Goal: Information Seeking & Learning: Learn about a topic

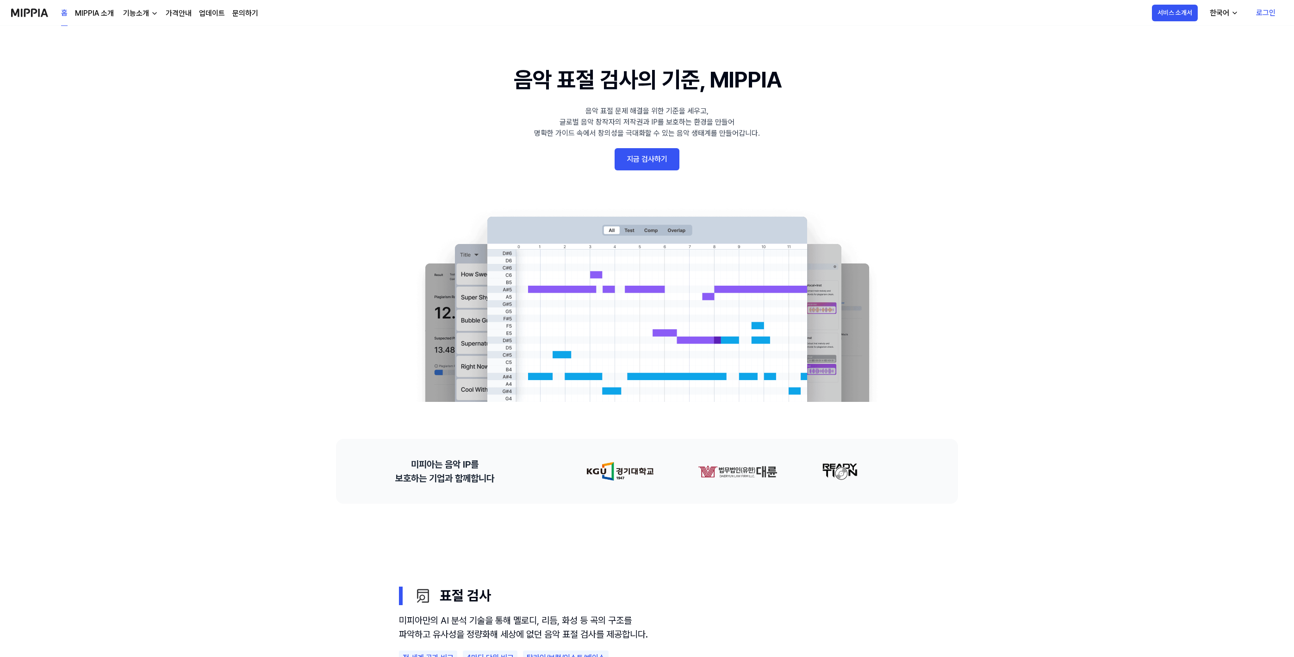
click at [1263, 14] on link "로그인" at bounding box center [1266, 13] width 34 height 26
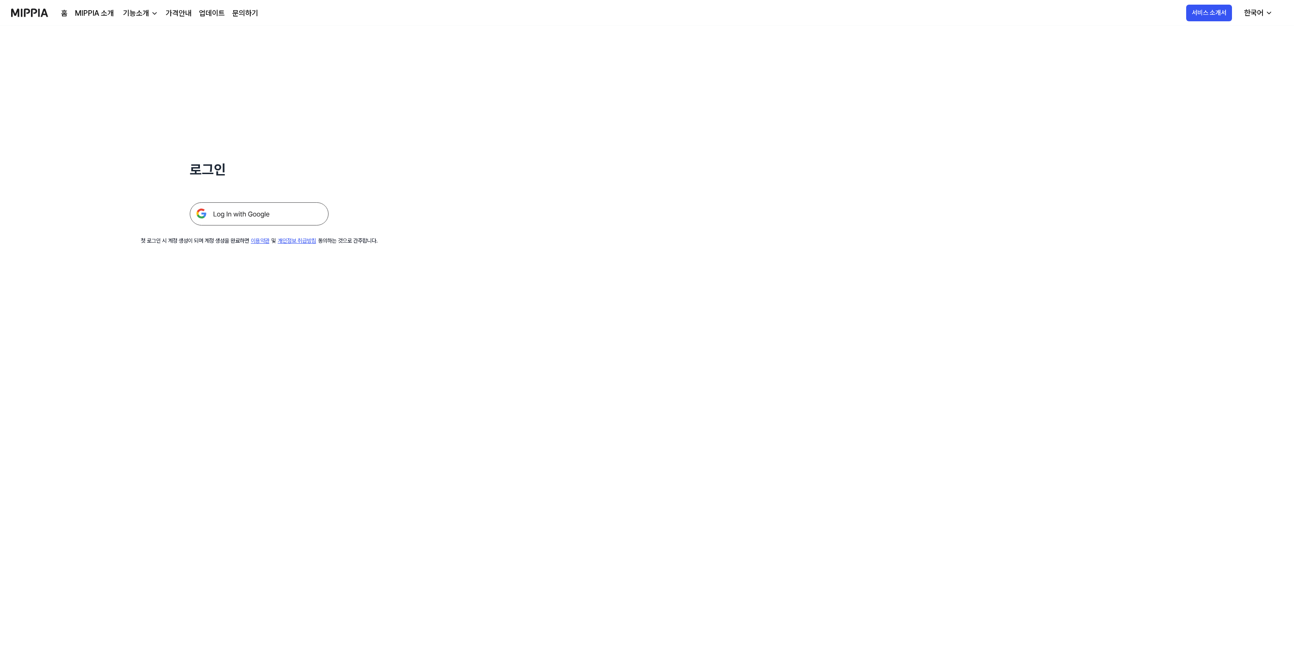
click at [248, 217] on img at bounding box center [259, 213] width 139 height 23
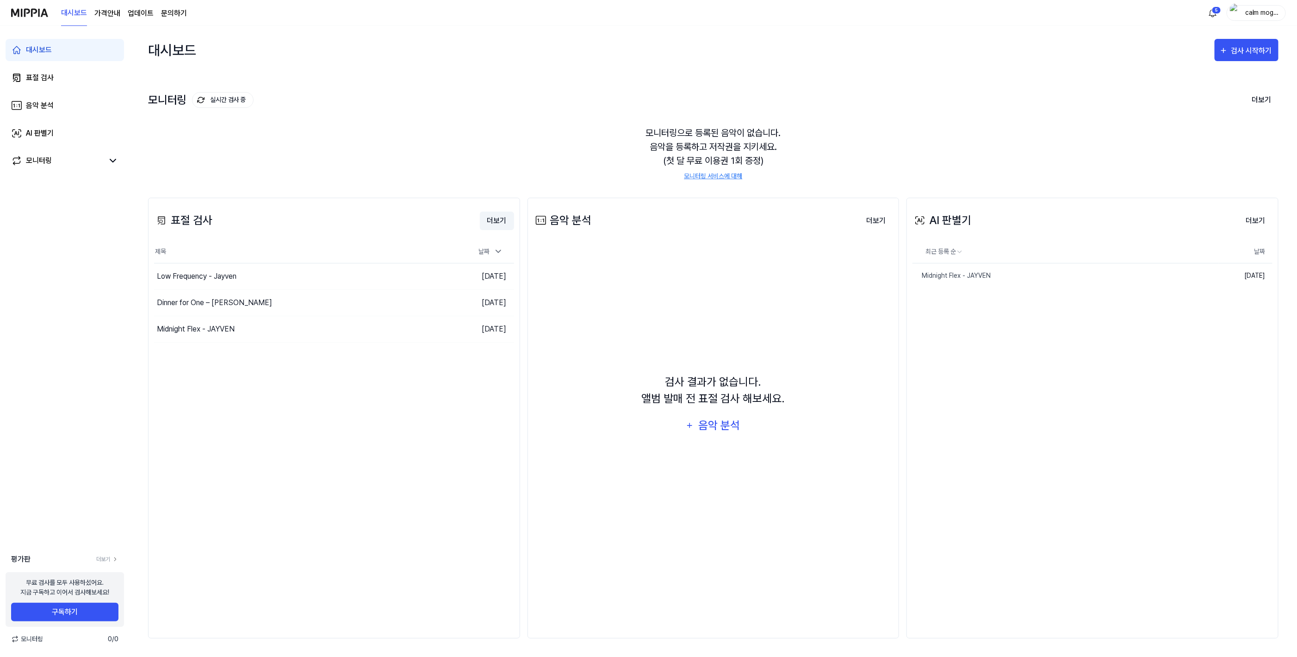
click at [496, 222] on button "더보기" at bounding box center [497, 220] width 34 height 19
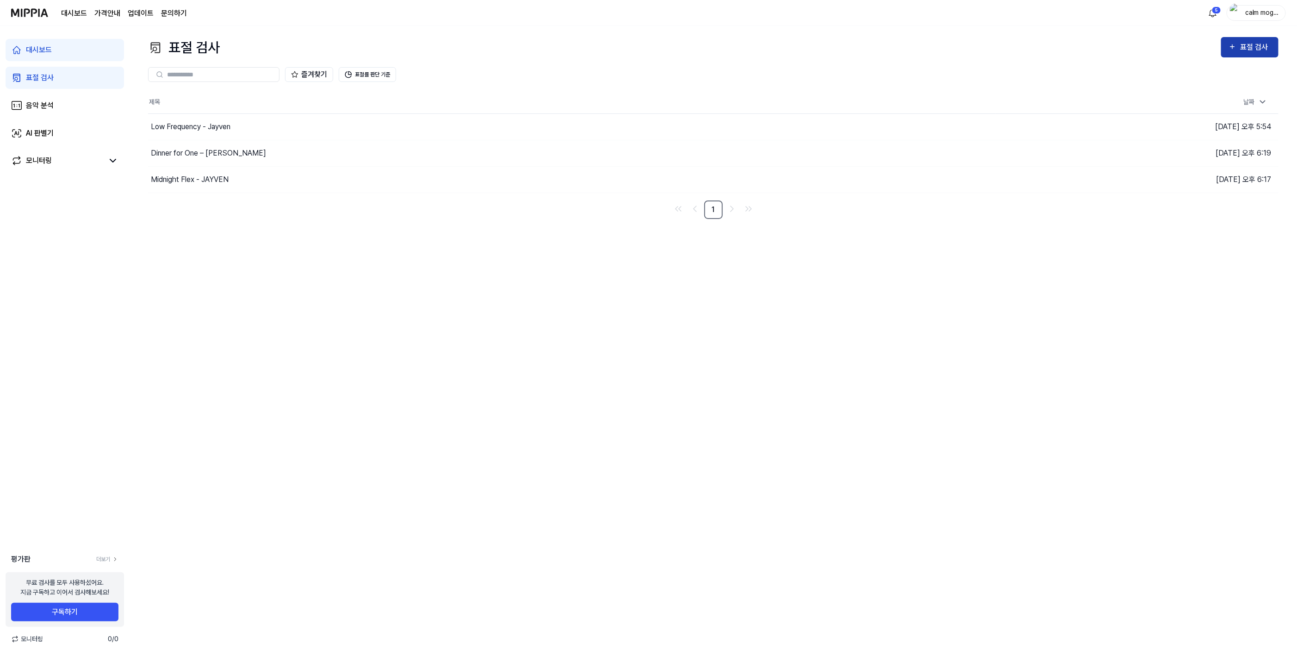
click at [1245, 46] on div "표절 검사" at bounding box center [1255, 47] width 31 height 12
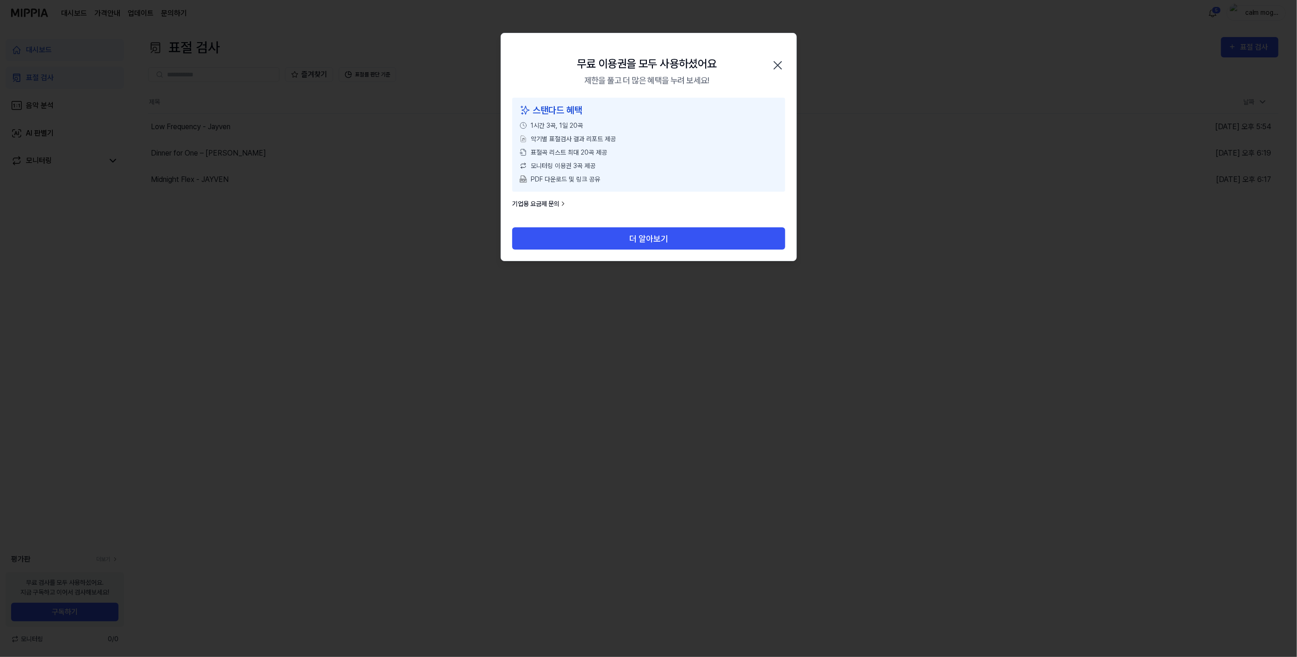
click at [530, 200] on link "기업용 요금제 문의" at bounding box center [539, 204] width 55 height 10
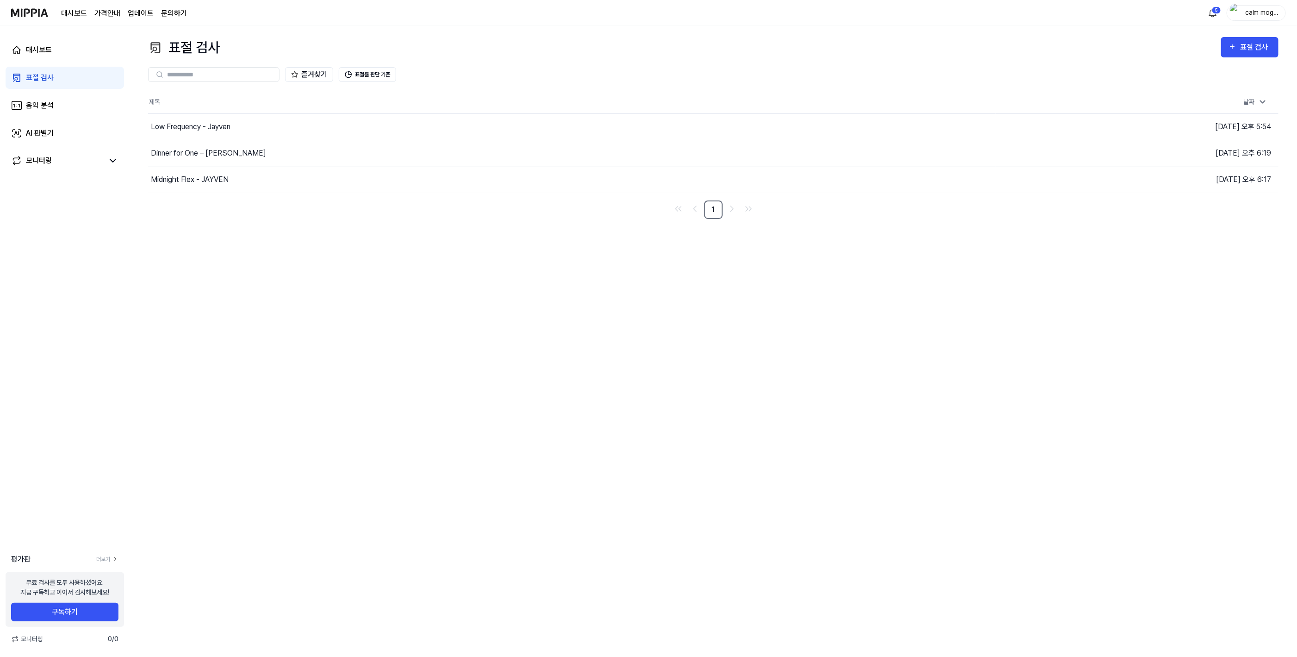
click at [37, 10] on img at bounding box center [29, 12] width 37 height 25
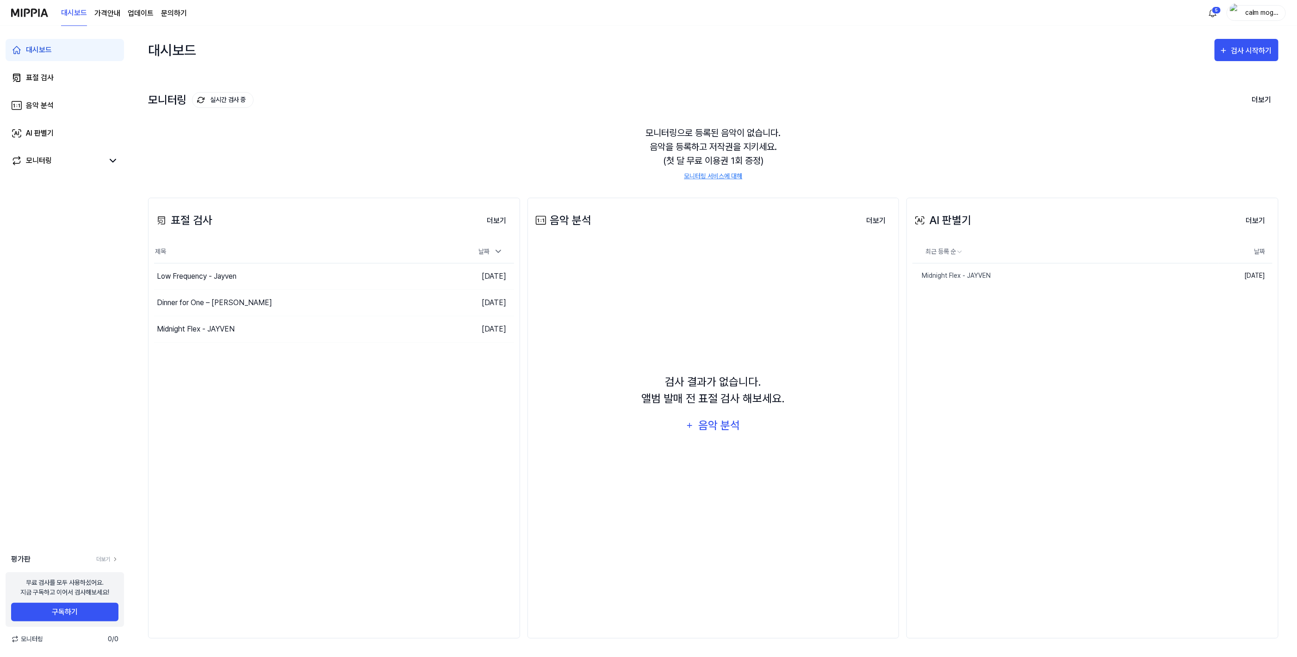
click at [107, 17] on page\) "가격안내" at bounding box center [107, 13] width 26 height 11
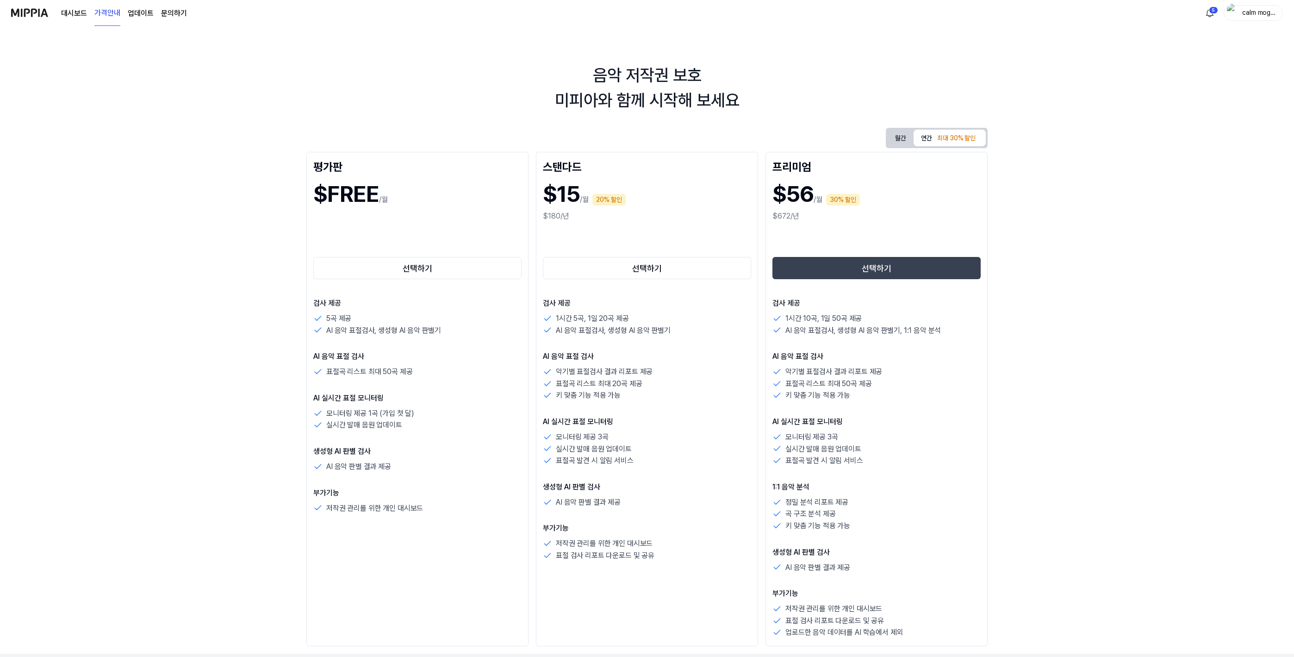
click at [950, 138] on div "최대 30% 할인" at bounding box center [956, 138] width 44 height 14
click at [898, 139] on button "월간" at bounding box center [901, 138] width 26 height 17
click at [946, 136] on div "최대 30% 할인" at bounding box center [956, 138] width 44 height 14
drag, startPoint x: 920, startPoint y: 137, endPoint x: 897, endPoint y: 137, distance: 23.1
click at [918, 138] on button "연간 최대 30% 할인" at bounding box center [950, 138] width 72 height 17
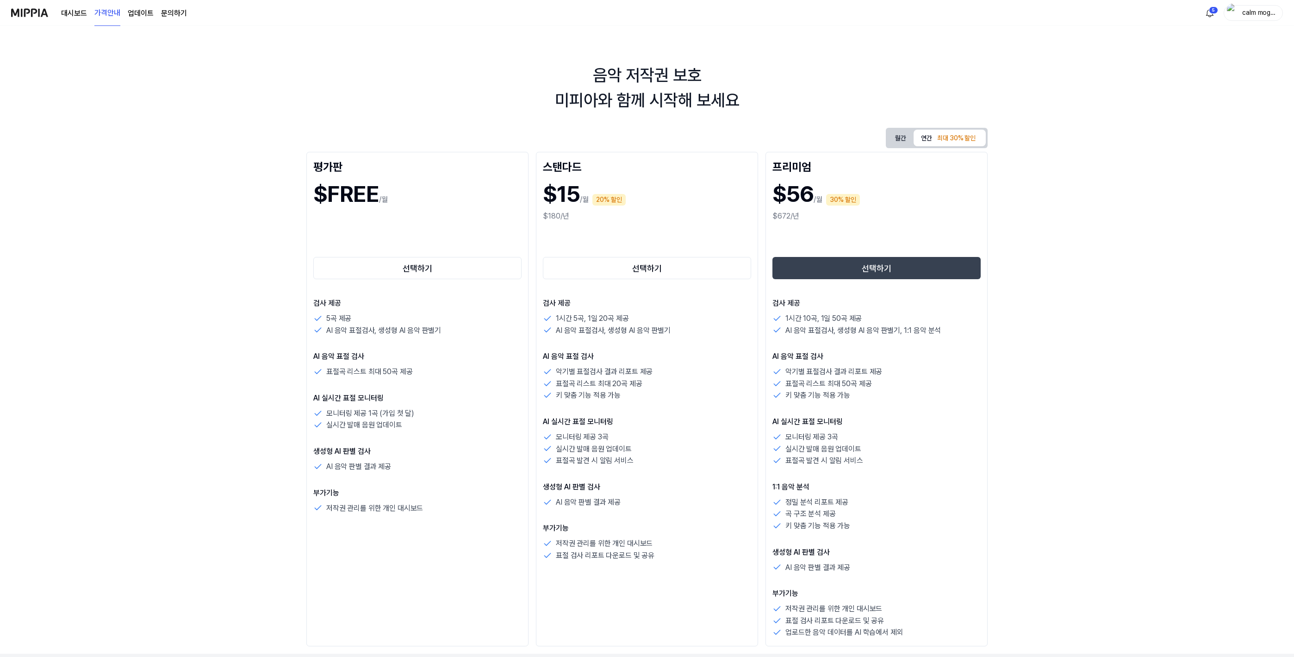
click at [897, 137] on button "월간" at bounding box center [901, 138] width 26 height 17
